Goal: Find specific page/section: Find specific page/section

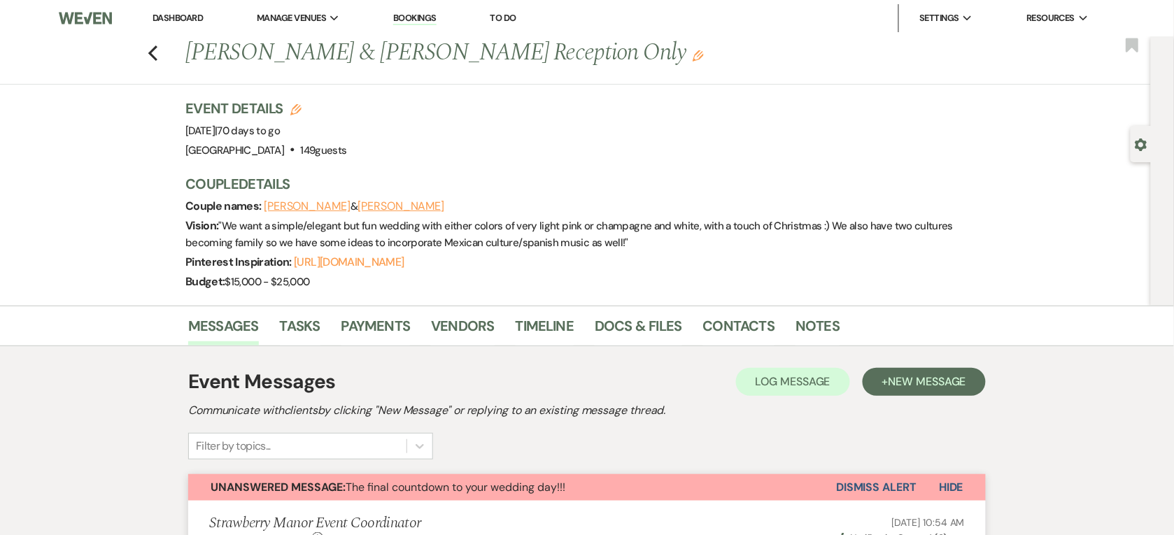
click at [171, 22] on link "Dashboard" at bounding box center [178, 18] width 50 height 12
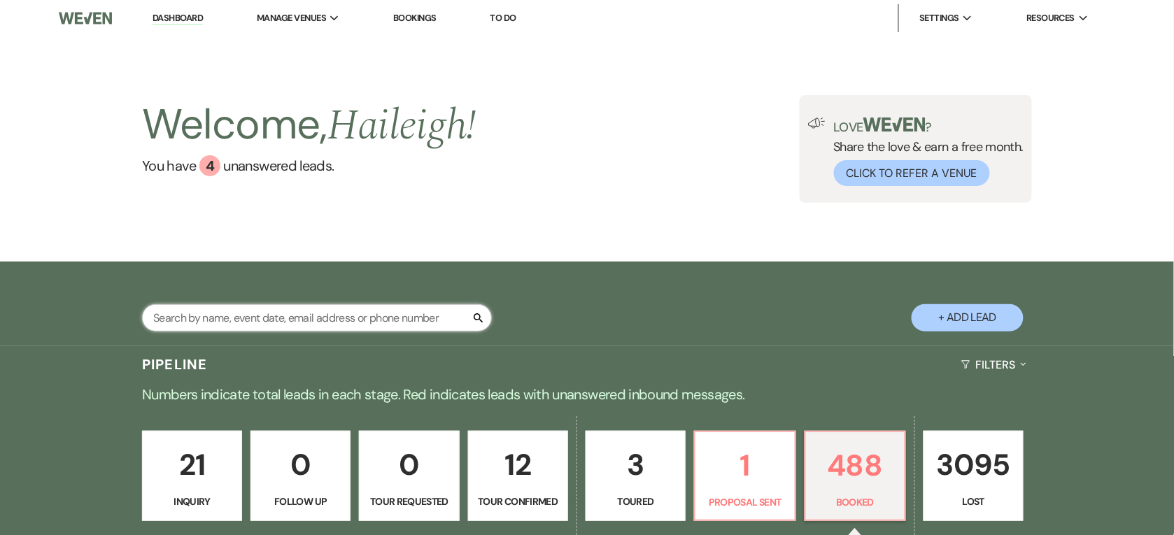
click at [236, 319] on input "text" at bounding box center [317, 317] width 350 height 27
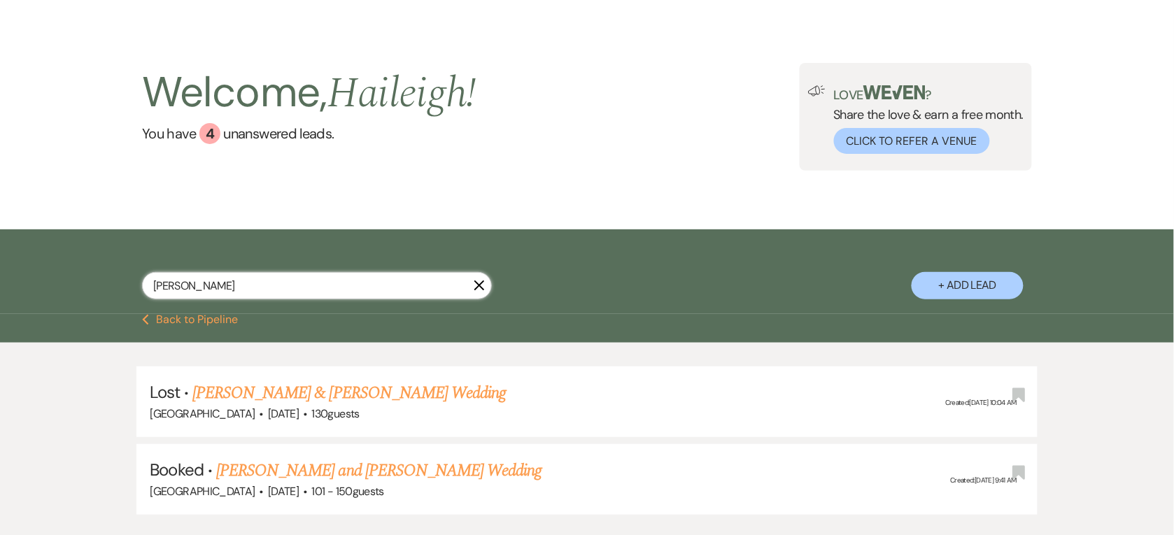
scroll to position [87, 0]
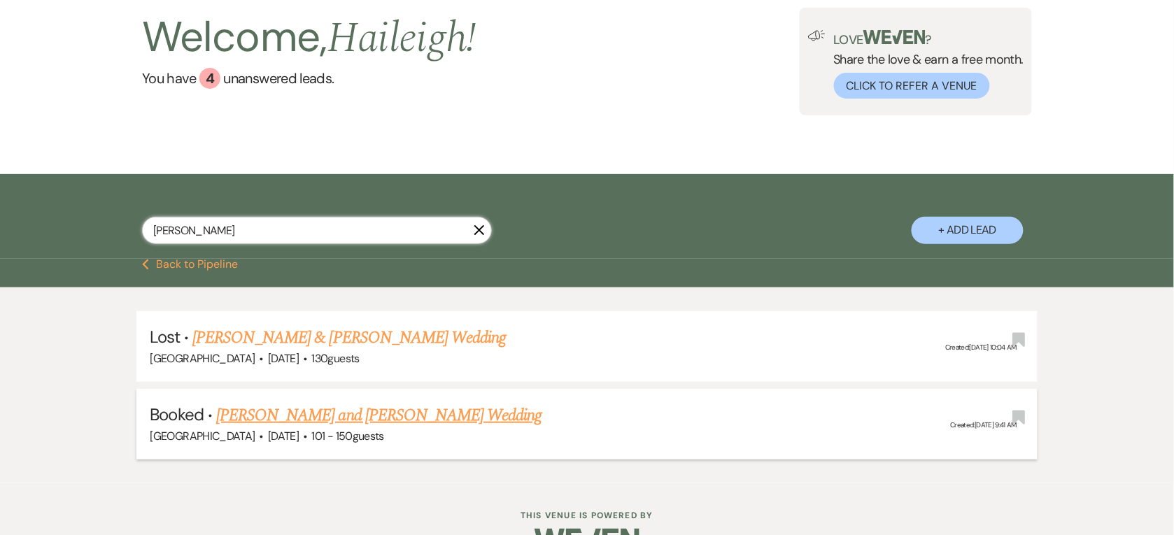
type input "[PERSON_NAME]"
click at [270, 404] on link "[PERSON_NAME] and [PERSON_NAME] Wedding" at bounding box center [379, 415] width 326 height 25
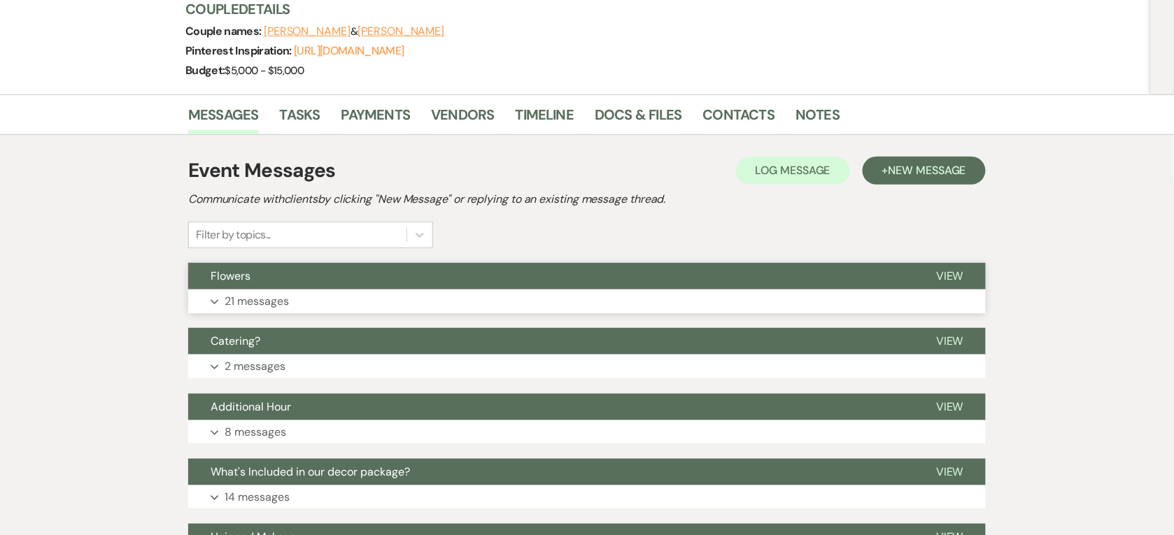
click at [306, 276] on button "Flowers" at bounding box center [551, 276] width 726 height 27
